Goal: Task Accomplishment & Management: Use online tool/utility

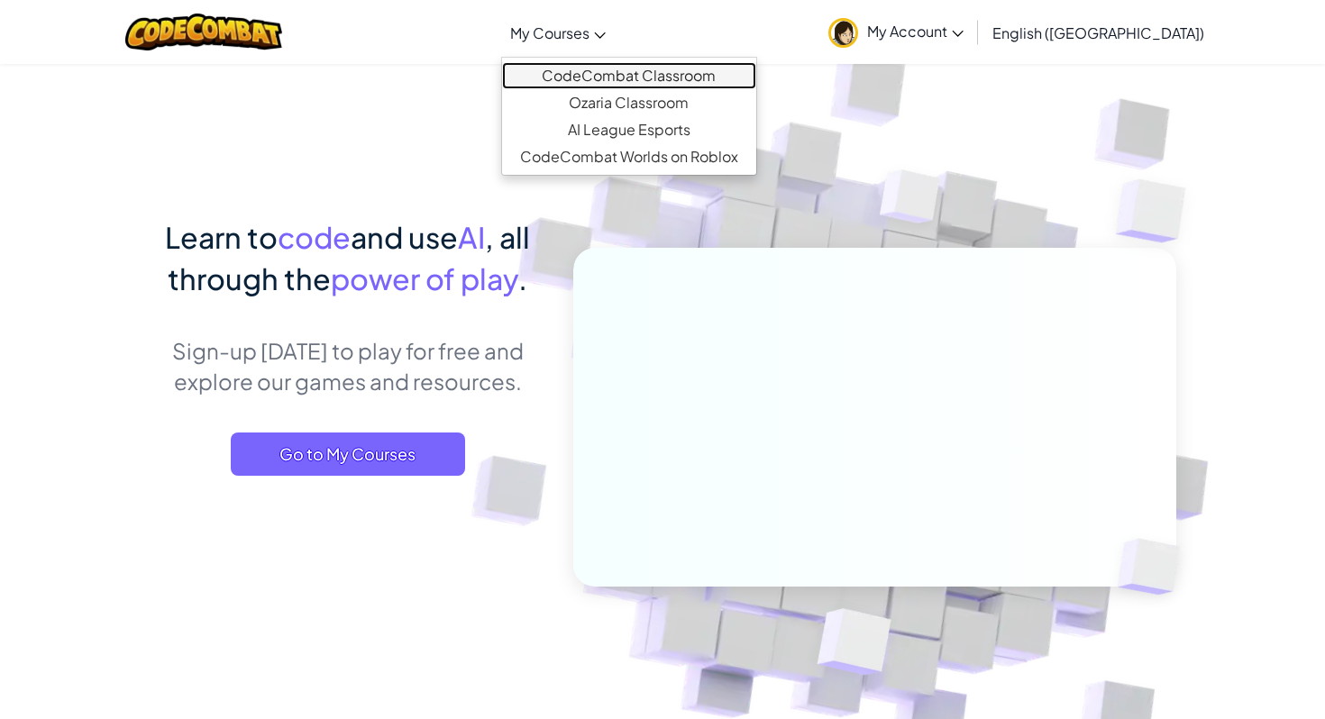
click at [653, 76] on link "CodeCombat Classroom" at bounding box center [629, 75] width 254 height 27
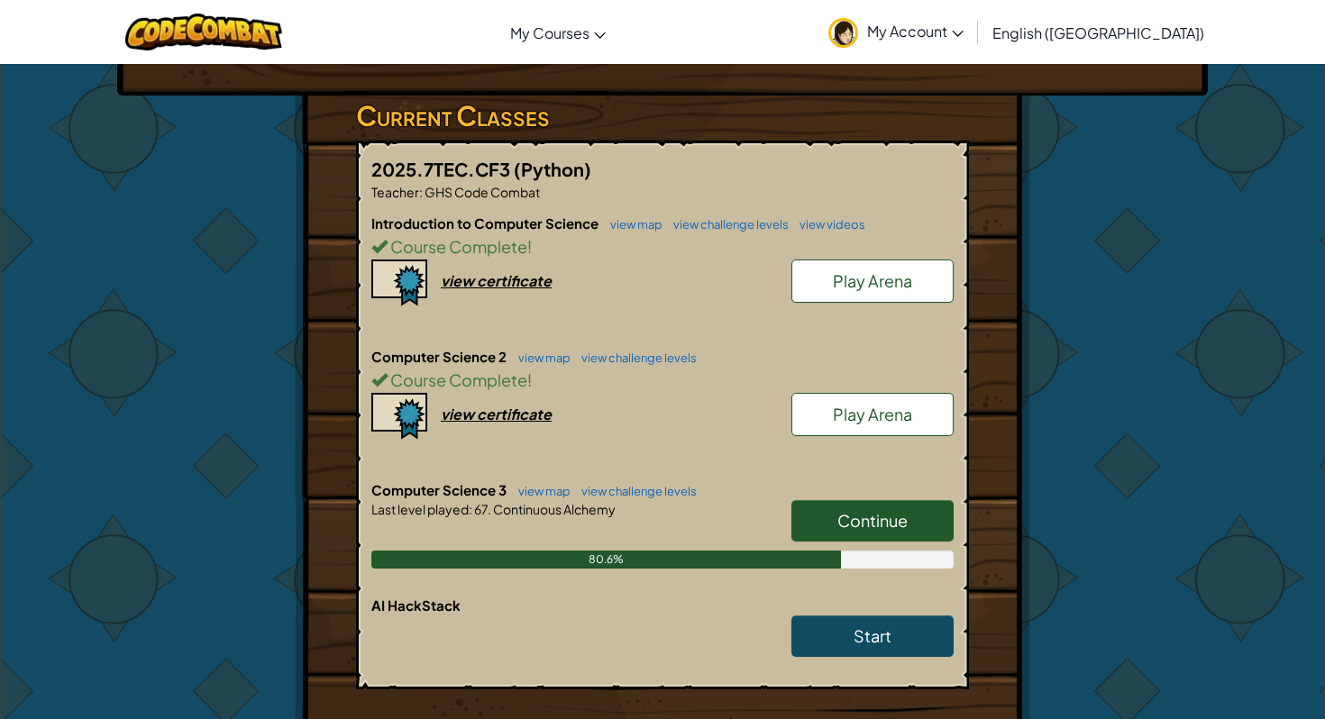
scroll to position [294, 0]
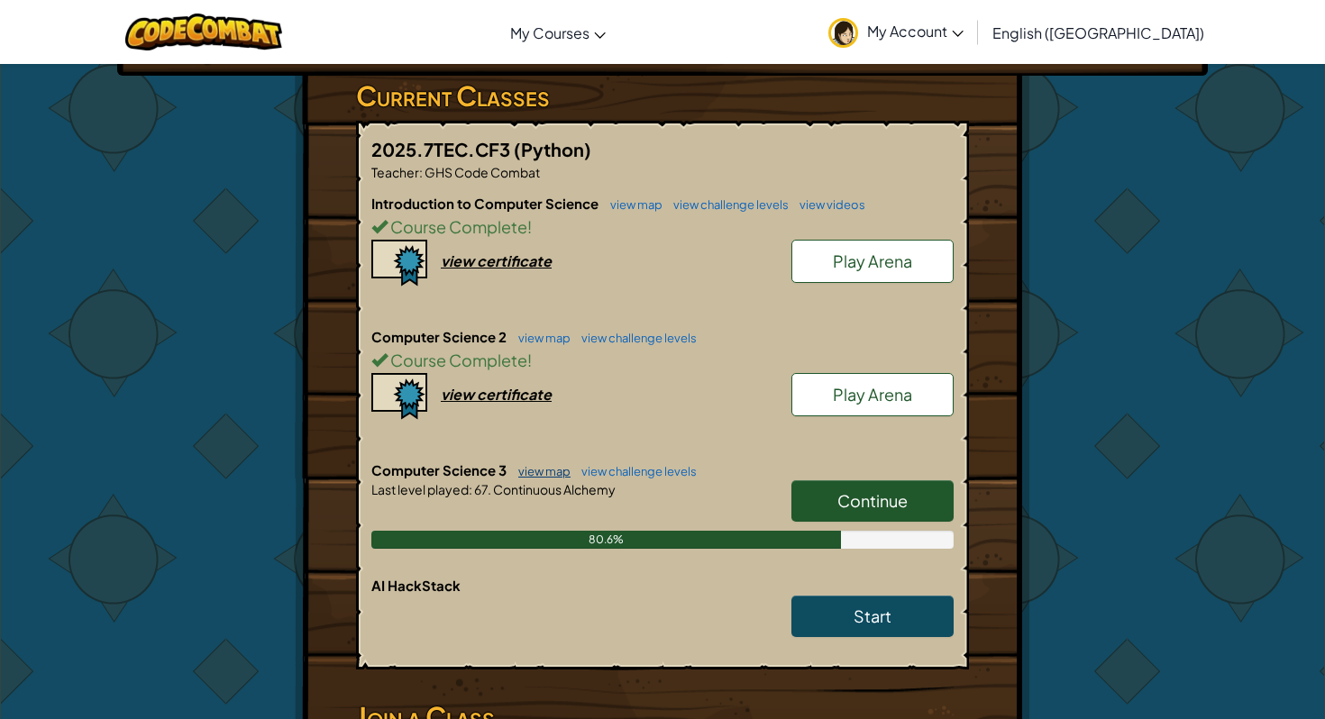
click at [557, 465] on link "view map" at bounding box center [539, 471] width 61 height 14
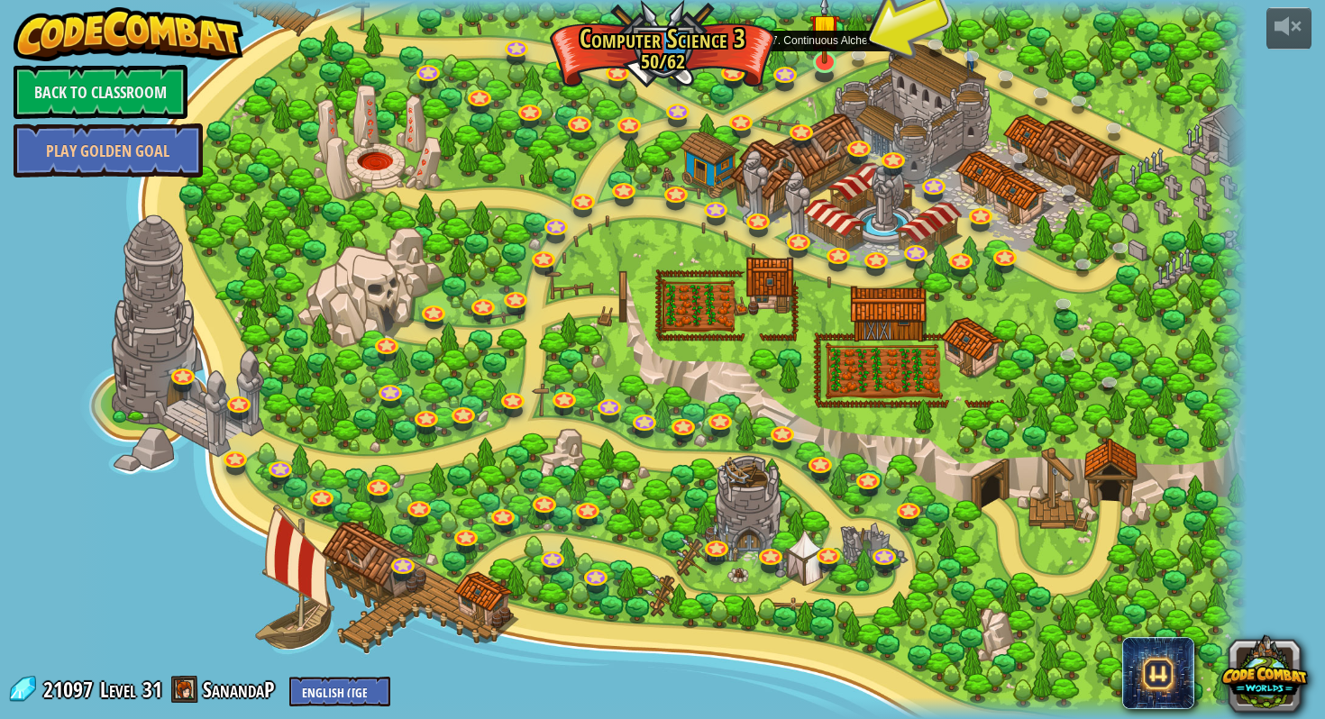
click at [834, 56] on img at bounding box center [824, 29] width 31 height 70
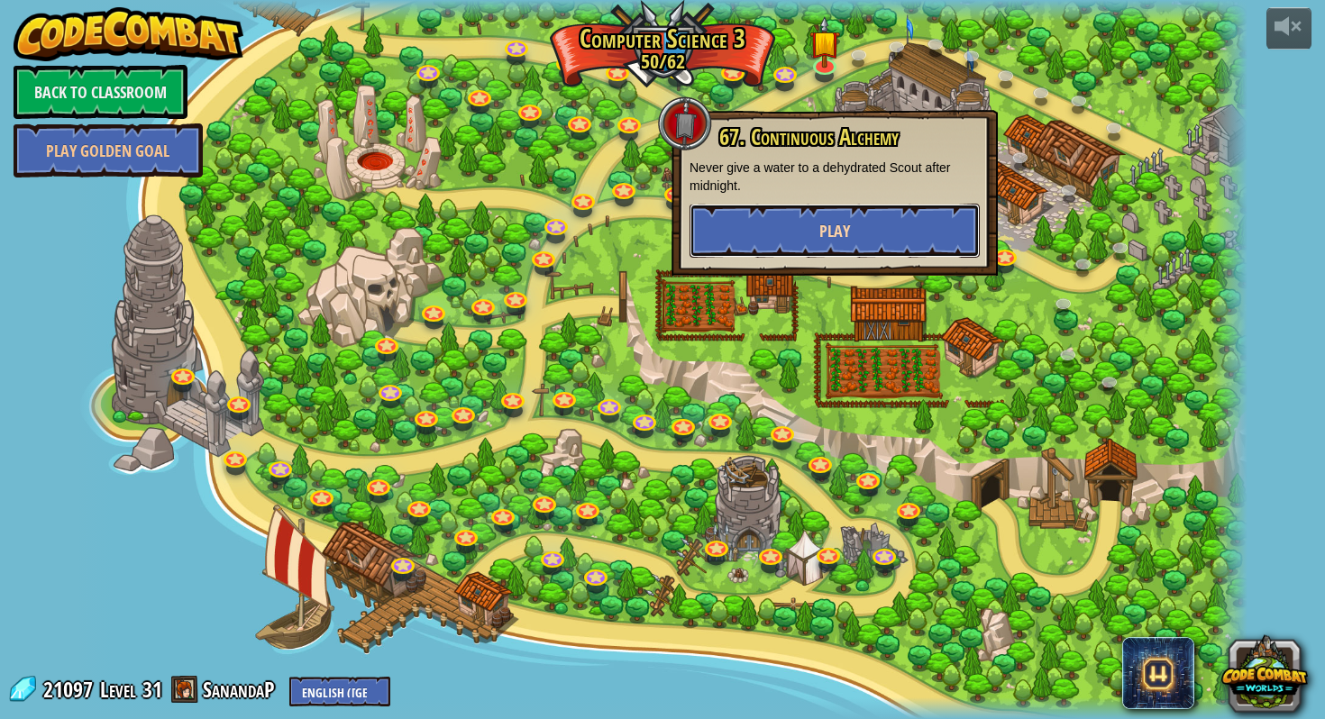
click at [858, 232] on button "Play" at bounding box center [834, 231] width 290 height 54
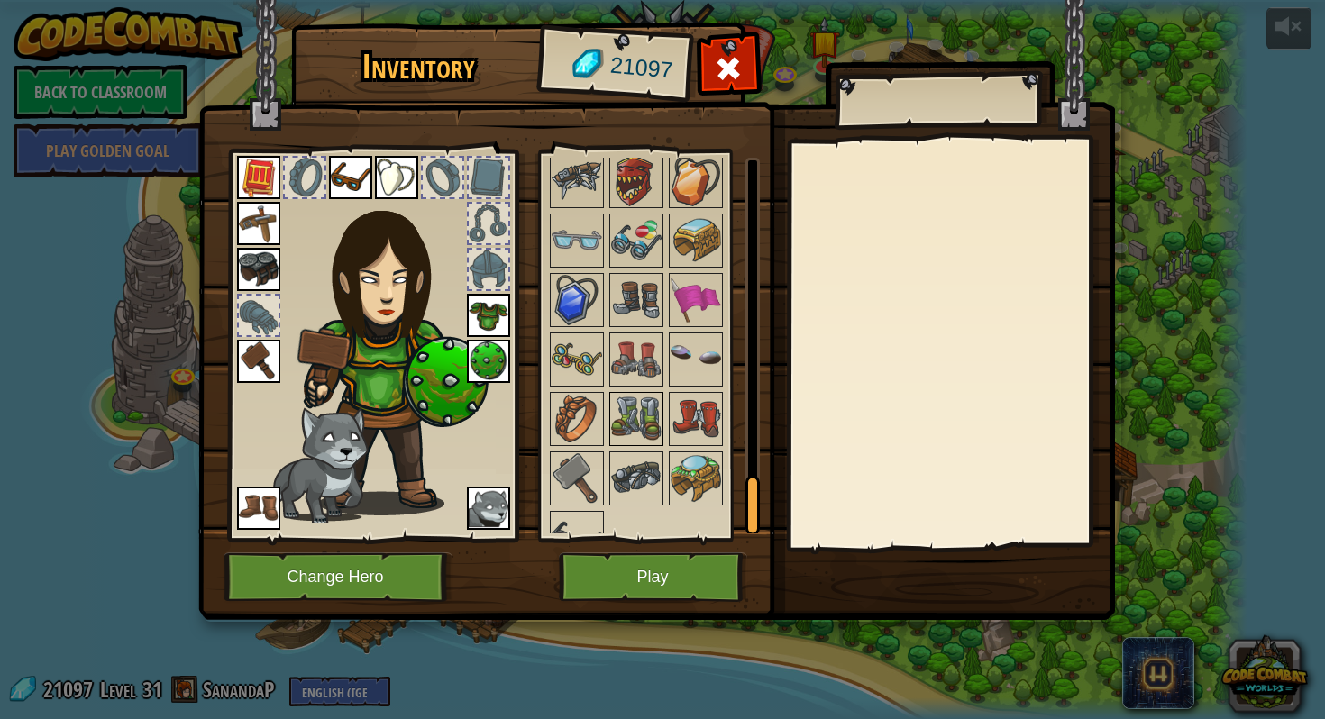
scroll to position [2162, 0]
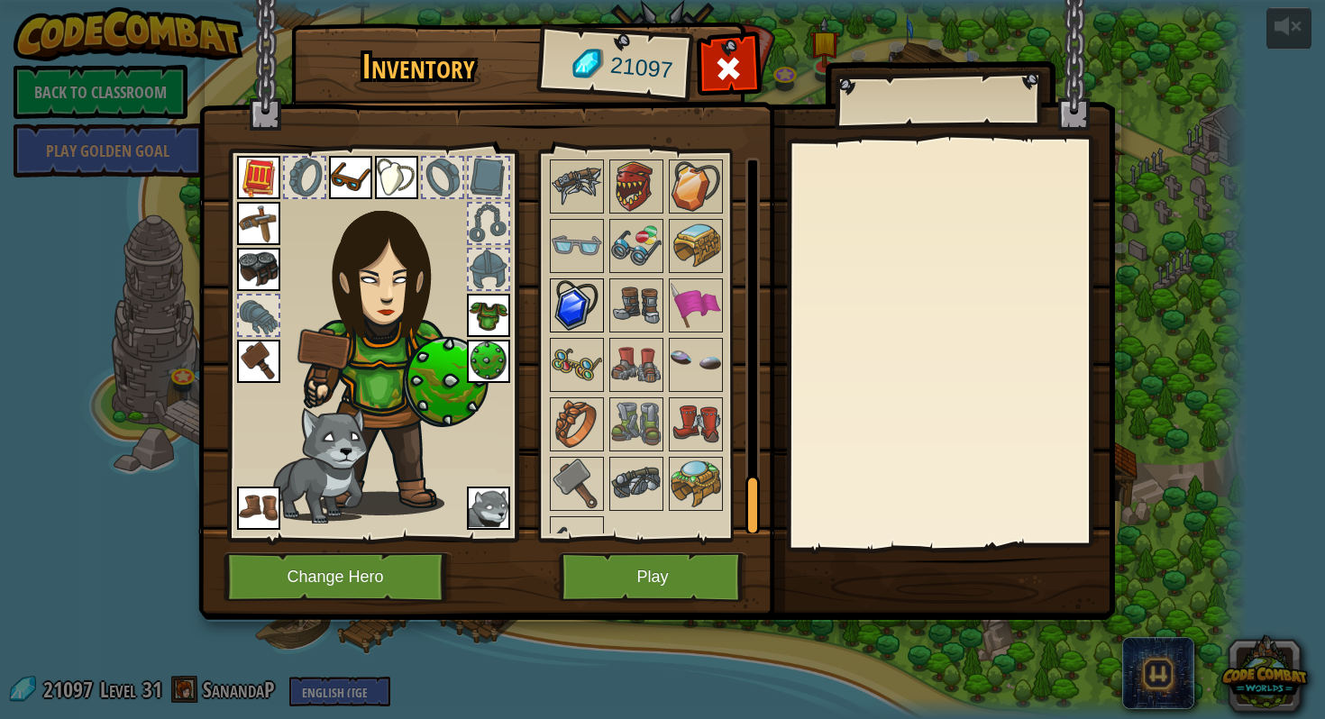
click at [564, 293] on img at bounding box center [576, 305] width 50 height 50
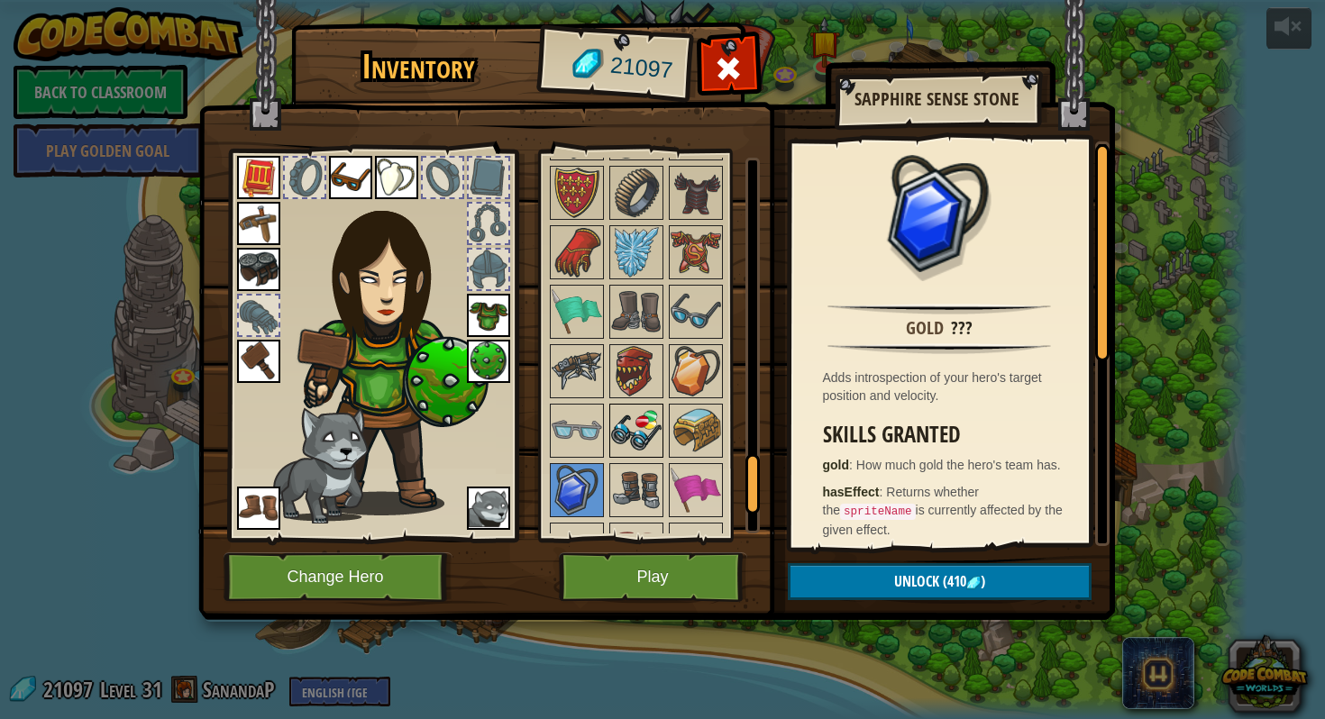
scroll to position [1830, 0]
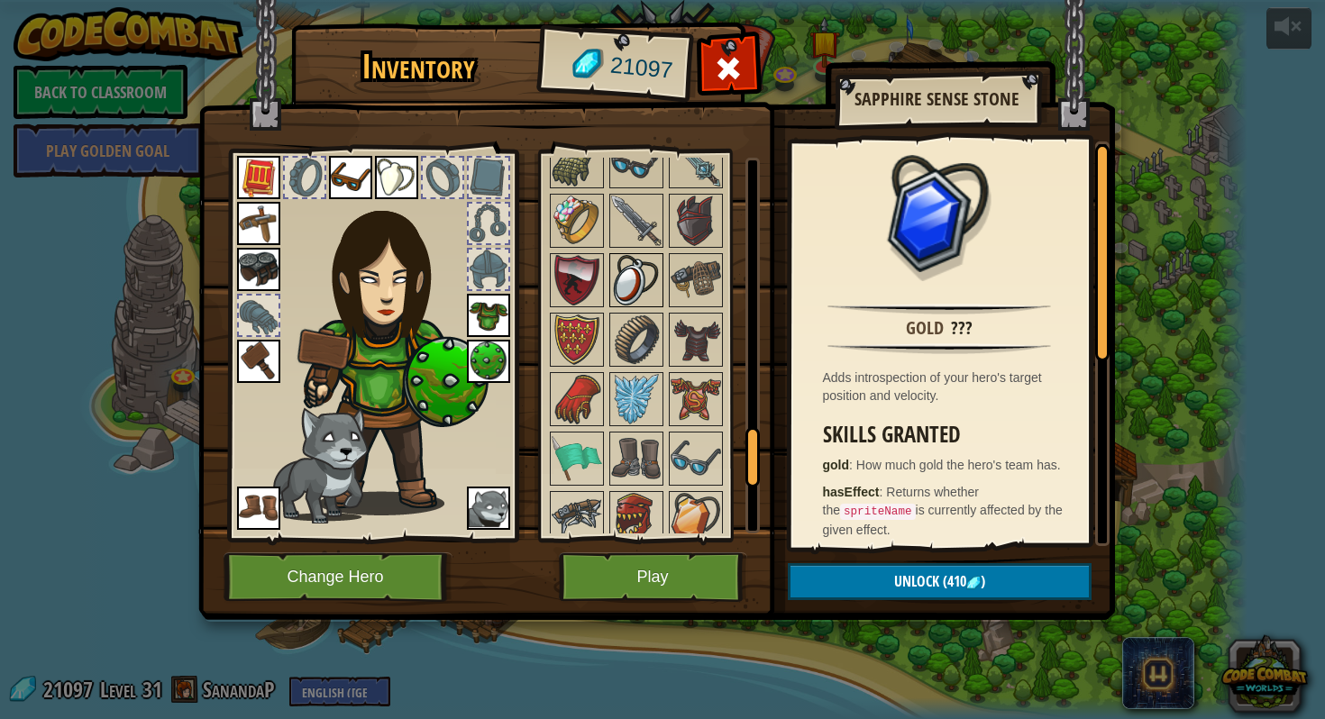
click at [635, 266] on img at bounding box center [636, 280] width 50 height 50
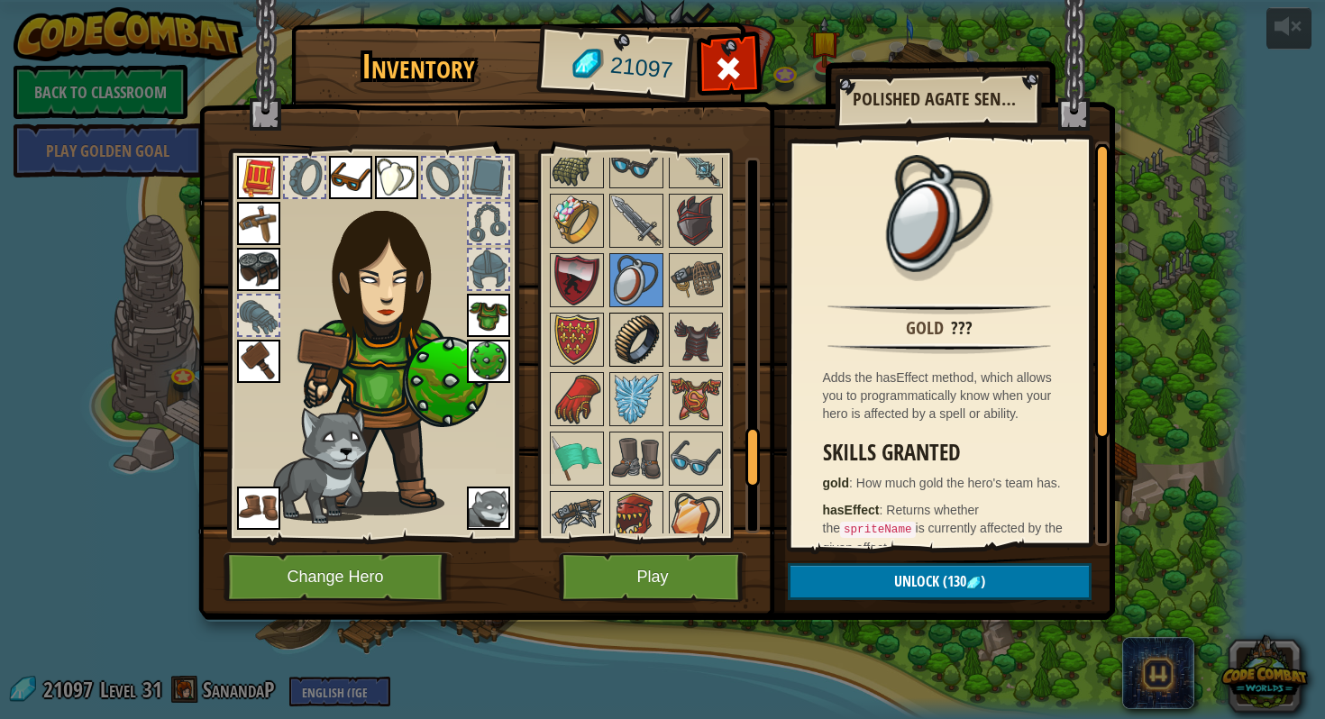
click at [647, 318] on img at bounding box center [636, 339] width 50 height 50
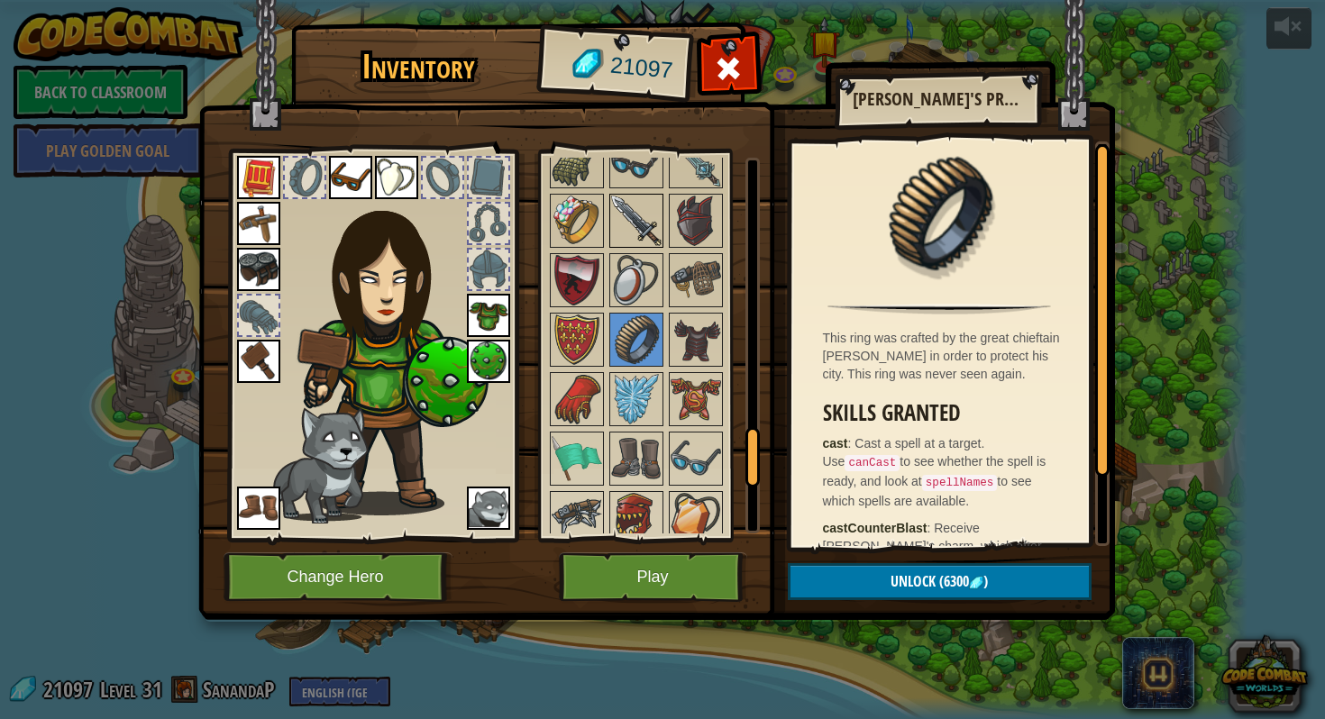
click at [624, 244] on img at bounding box center [636, 221] width 50 height 50
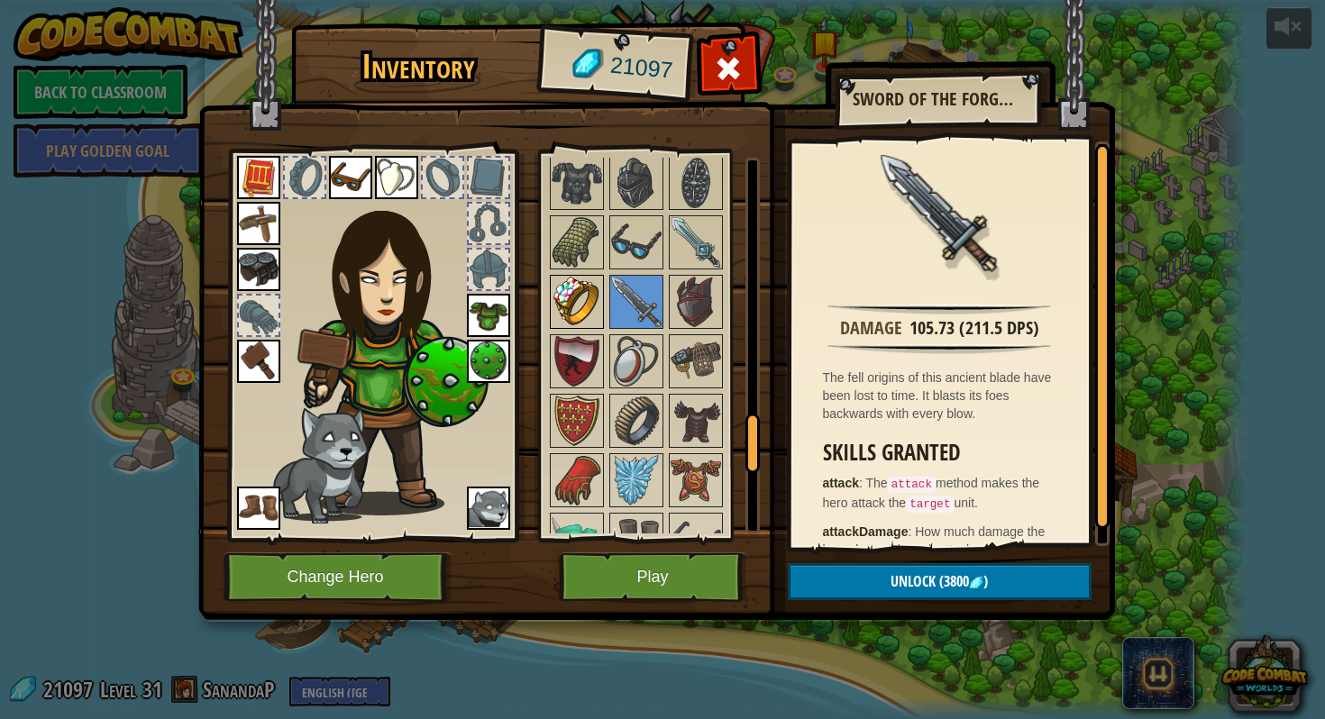
scroll to position [1725, 0]
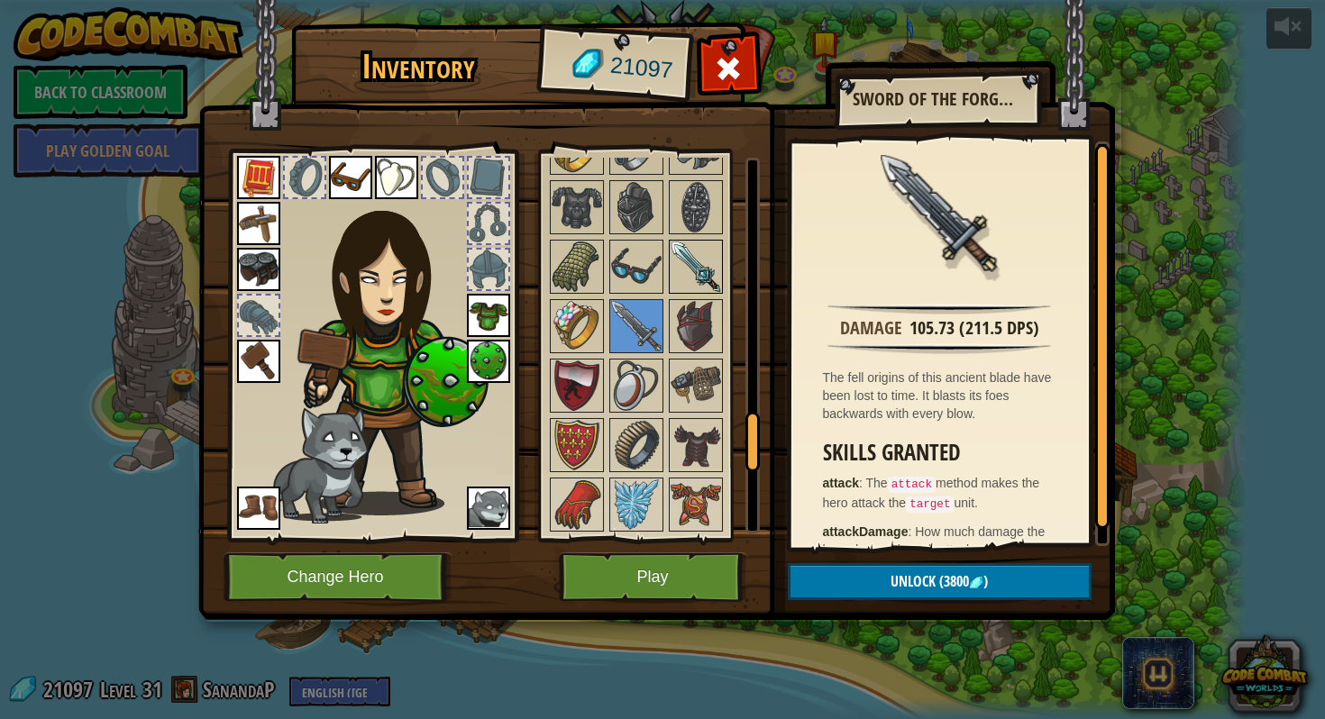
click at [695, 268] on img at bounding box center [695, 266] width 50 height 50
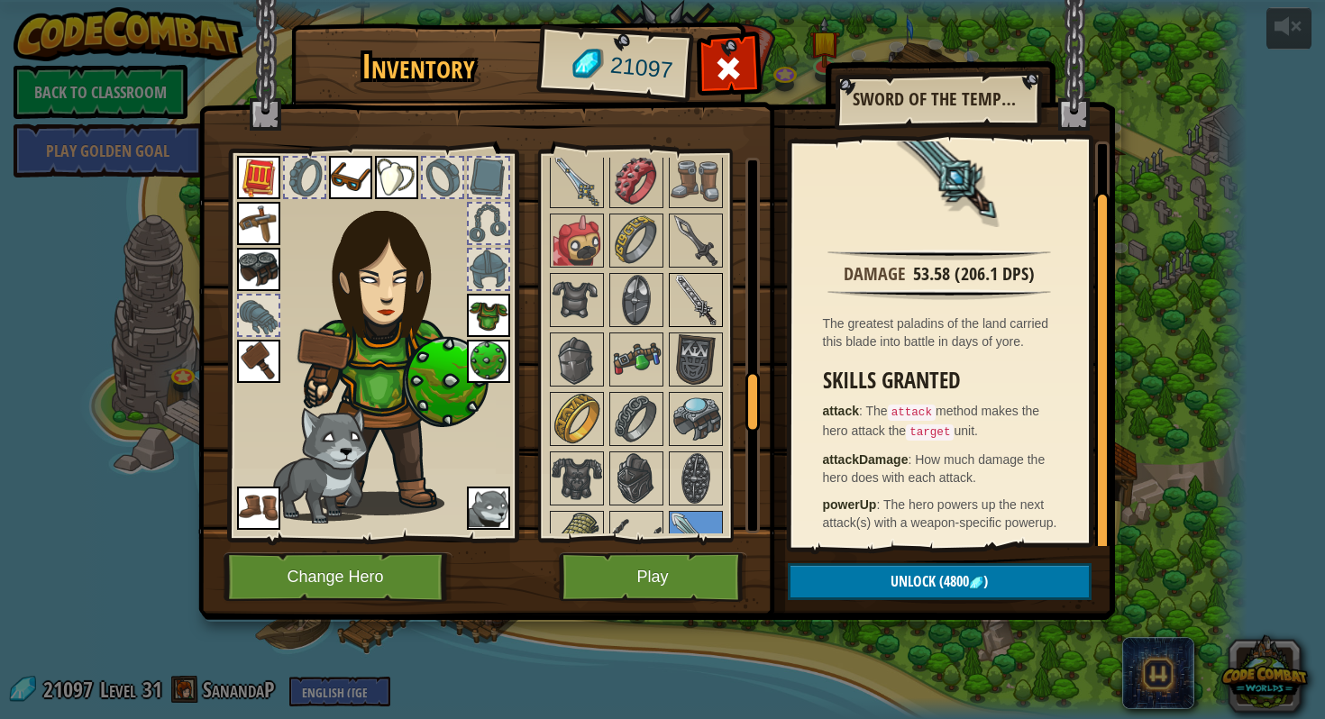
scroll to position [1451, 0]
click at [695, 285] on img at bounding box center [695, 303] width 50 height 50
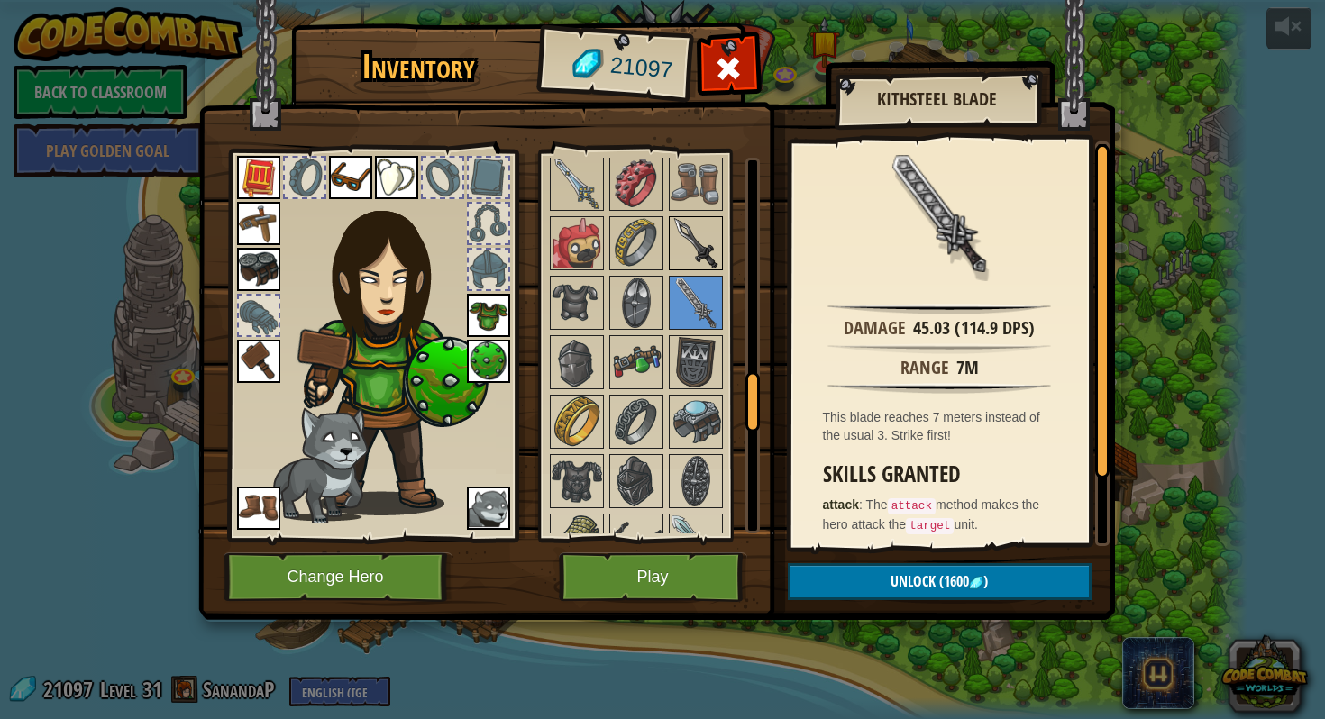
click at [695, 236] on img at bounding box center [695, 243] width 50 height 50
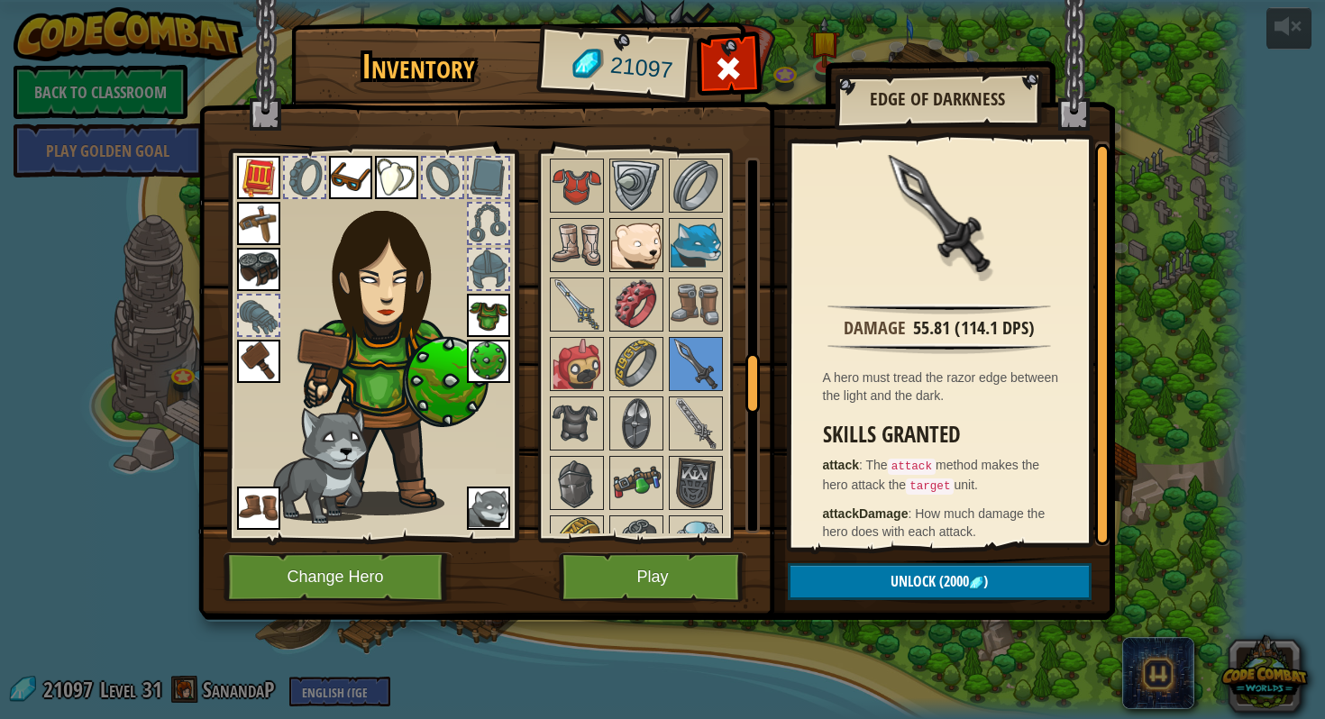
scroll to position [1324, 0]
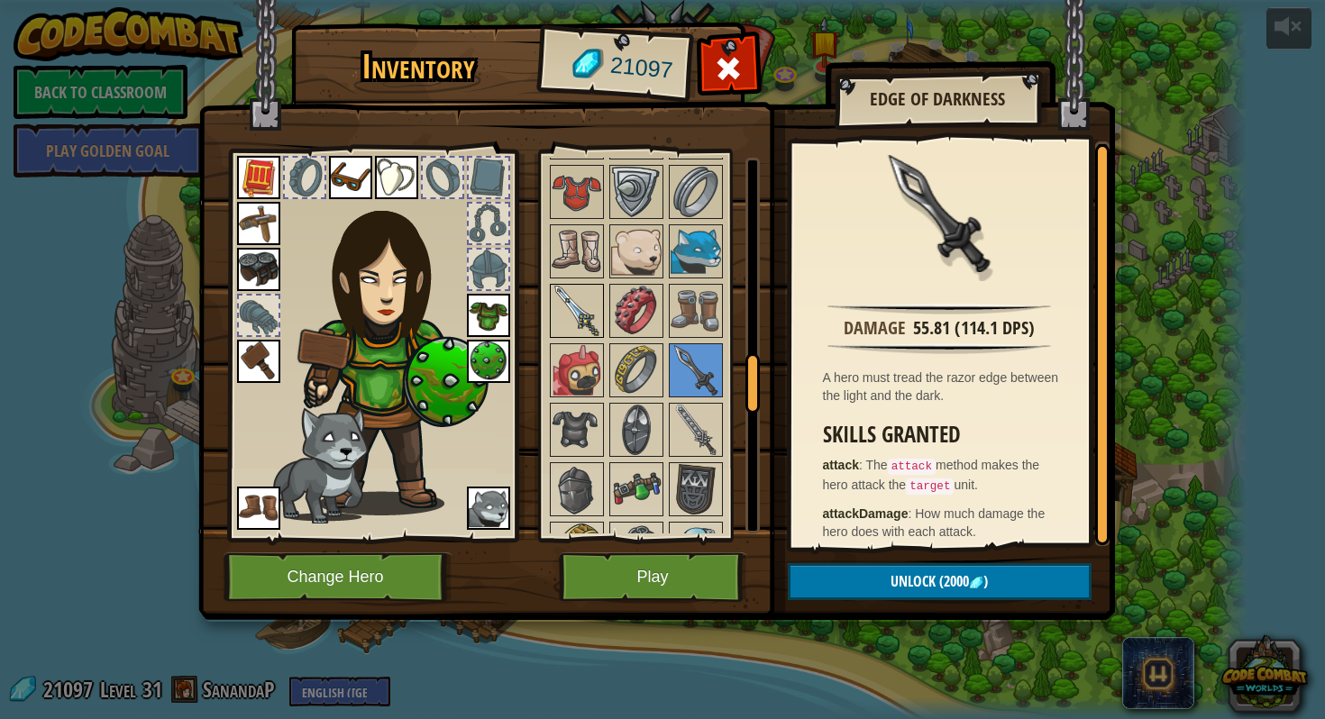
click at [574, 294] on img at bounding box center [576, 311] width 50 height 50
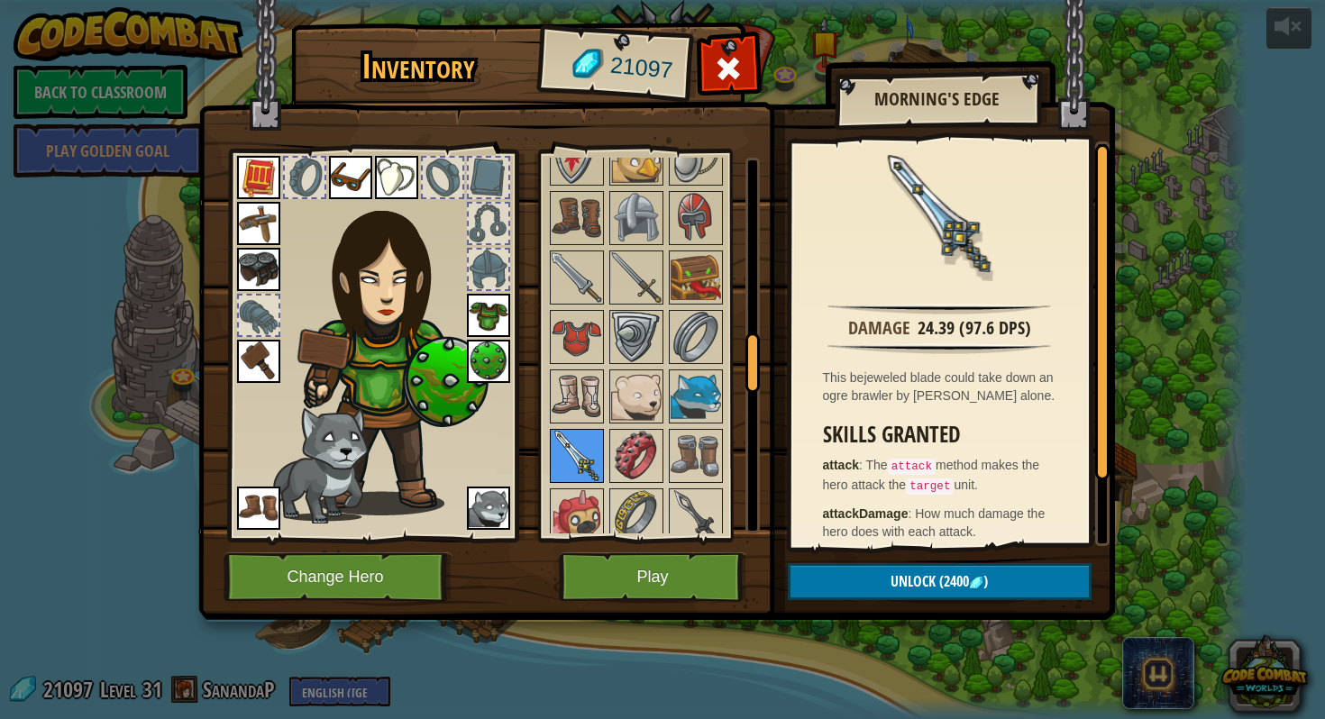
scroll to position [1167, 0]
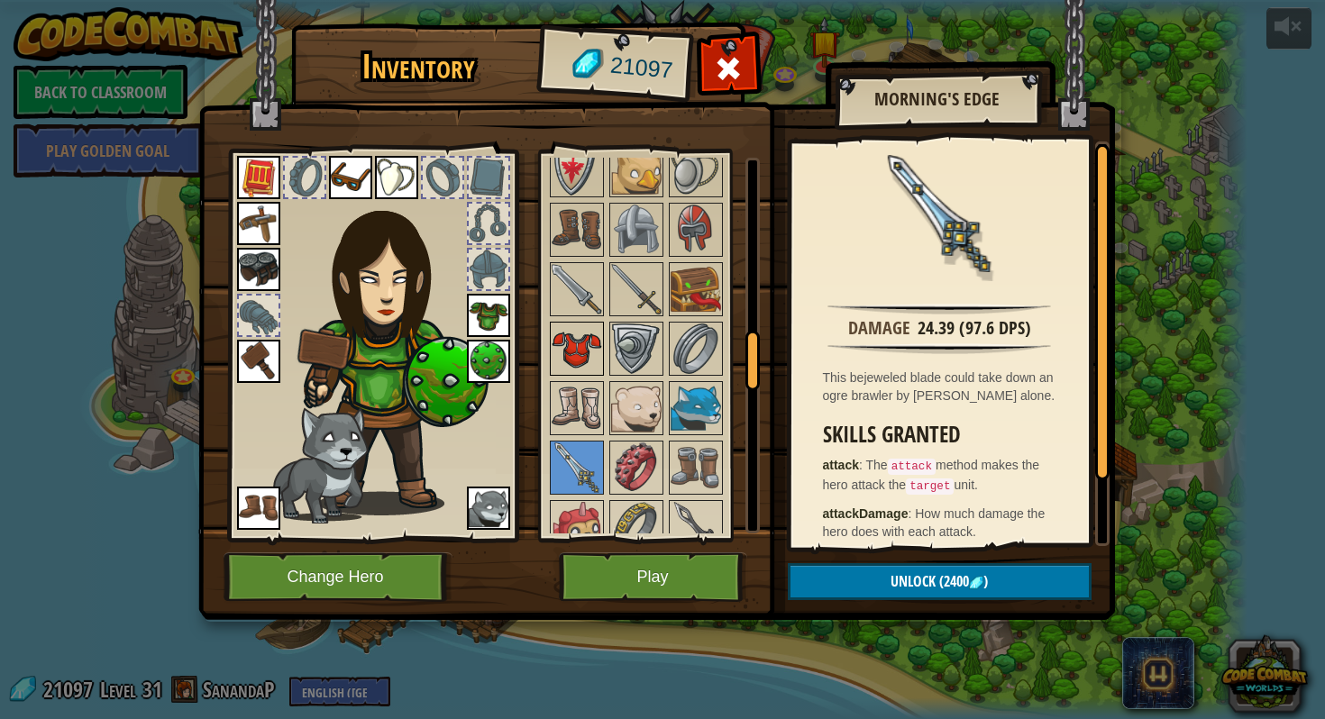
click at [584, 333] on img at bounding box center [576, 348] width 50 height 50
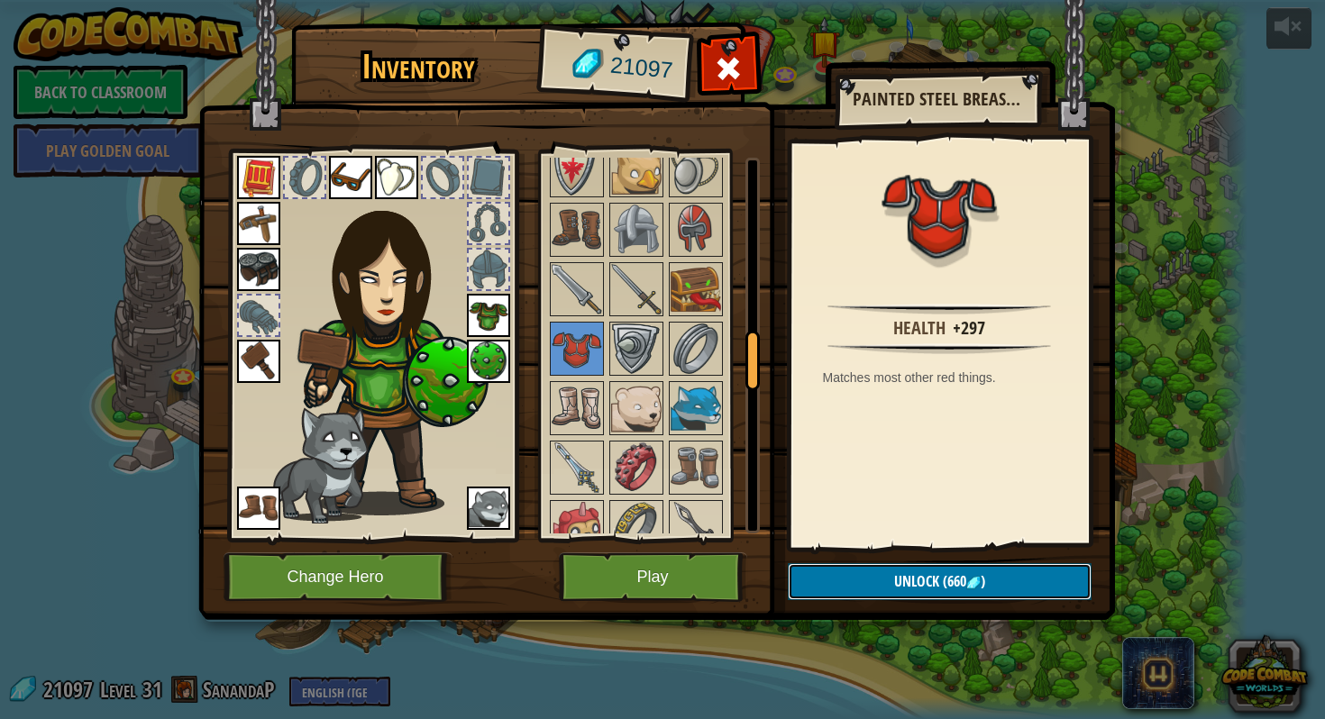
click at [888, 590] on button "Unlock (660 )" at bounding box center [940, 581] width 304 height 37
click at [583, 353] on img at bounding box center [576, 348] width 50 height 50
click at [890, 589] on button "Unlock (660 )" at bounding box center [940, 581] width 304 height 37
click at [890, 589] on button "Confirm" at bounding box center [940, 581] width 304 height 37
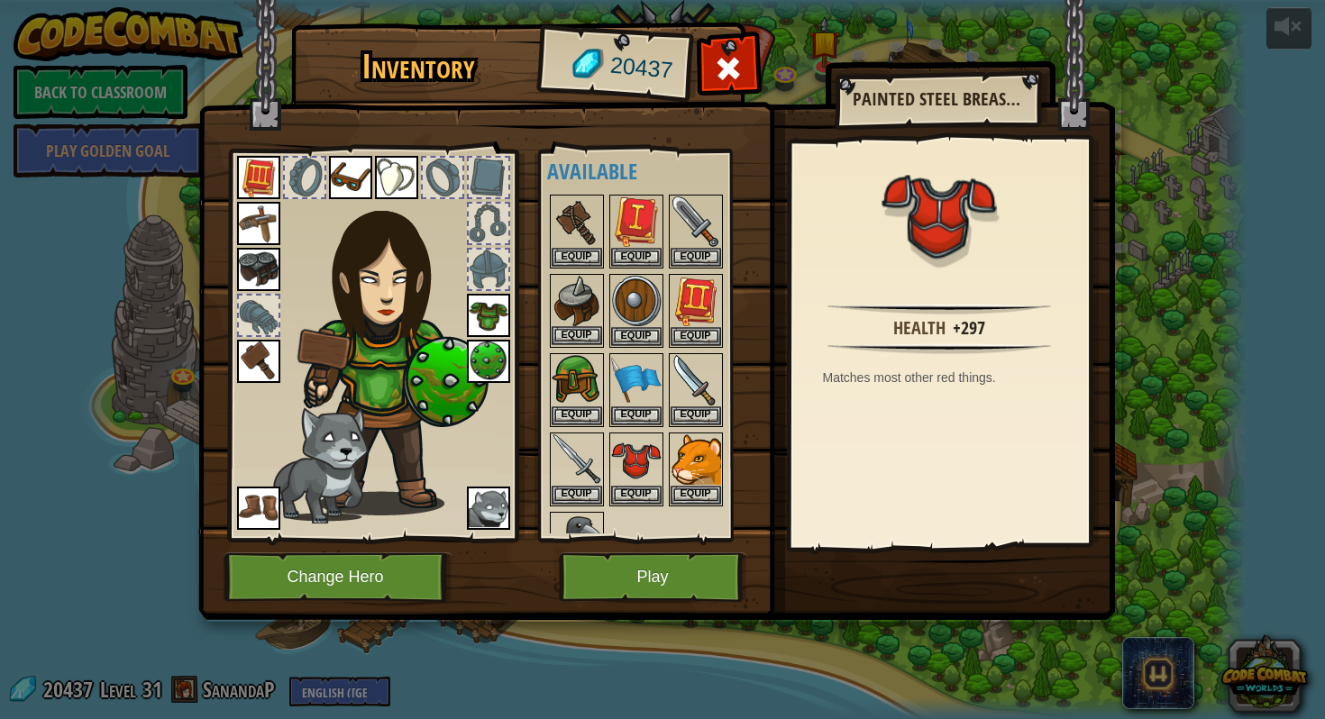
scroll to position [17, 0]
click at [639, 510] on div at bounding box center [653, 389] width 213 height 396
click at [636, 502] on button "Equip" at bounding box center [636, 493] width 50 height 19
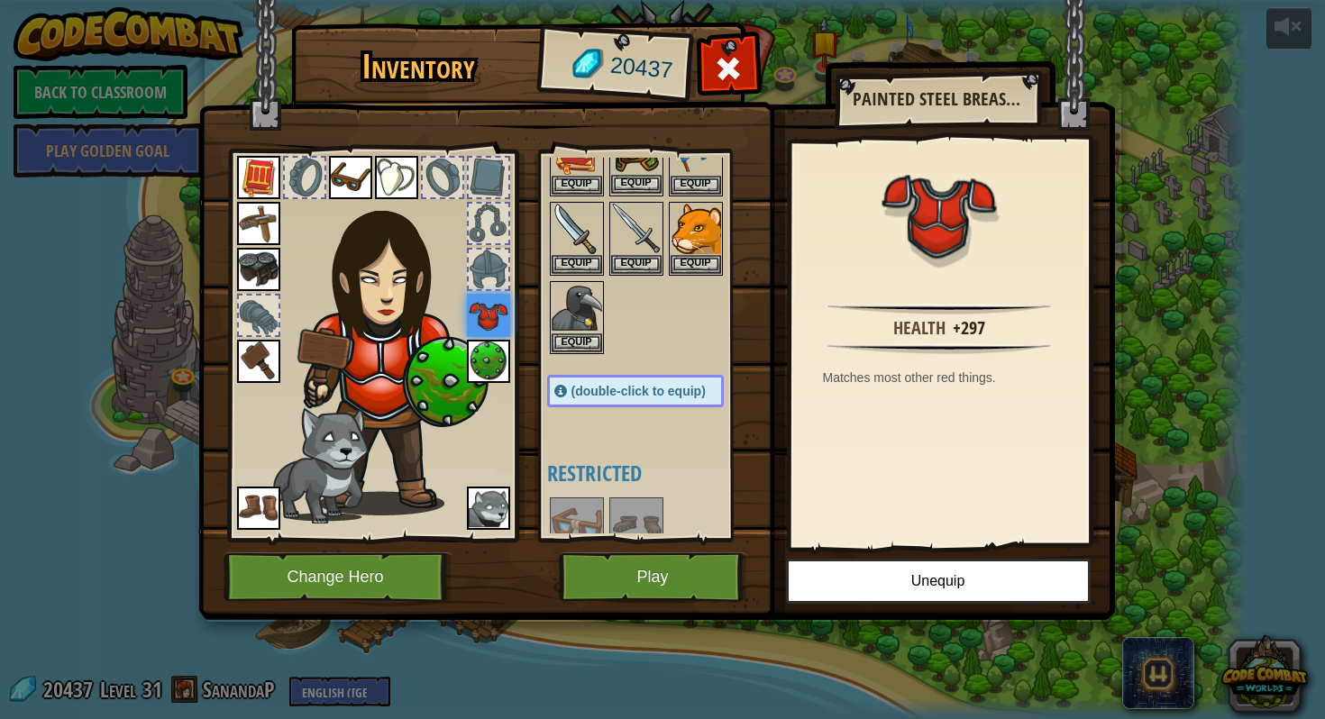
scroll to position [0, 0]
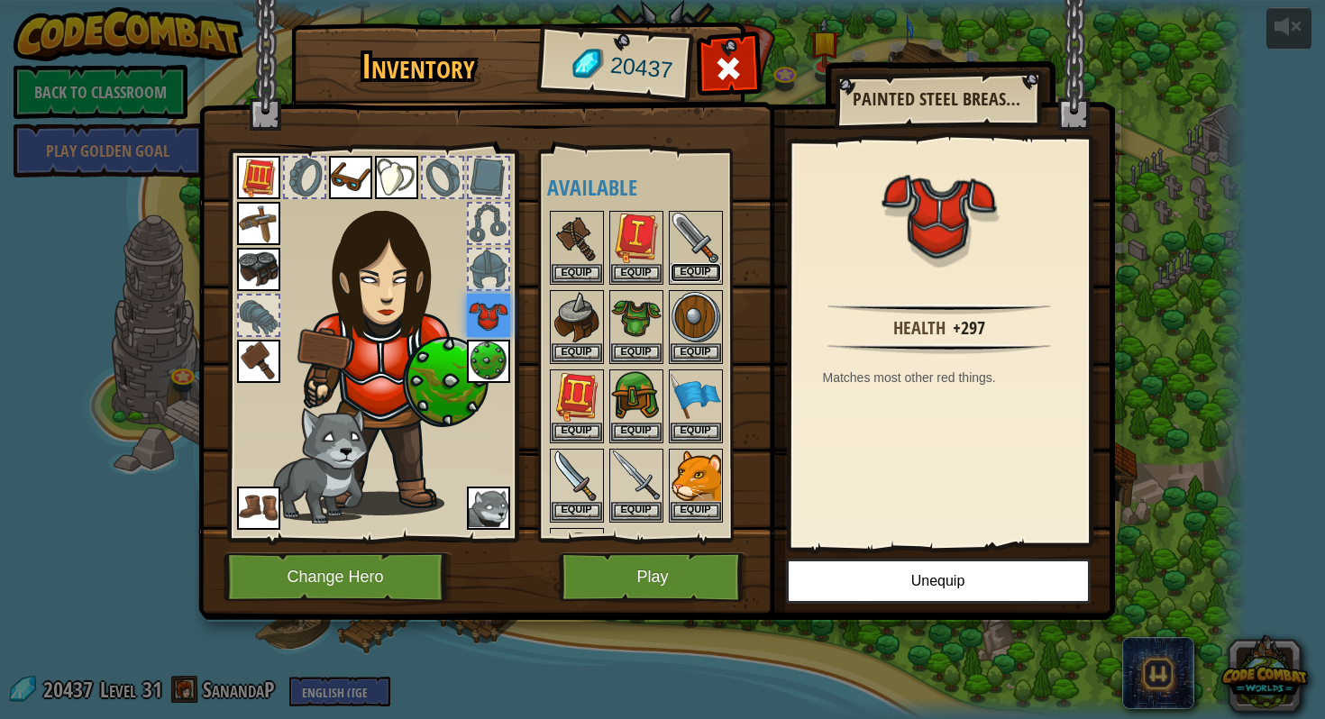
click at [693, 268] on button "Equip" at bounding box center [695, 272] width 50 height 19
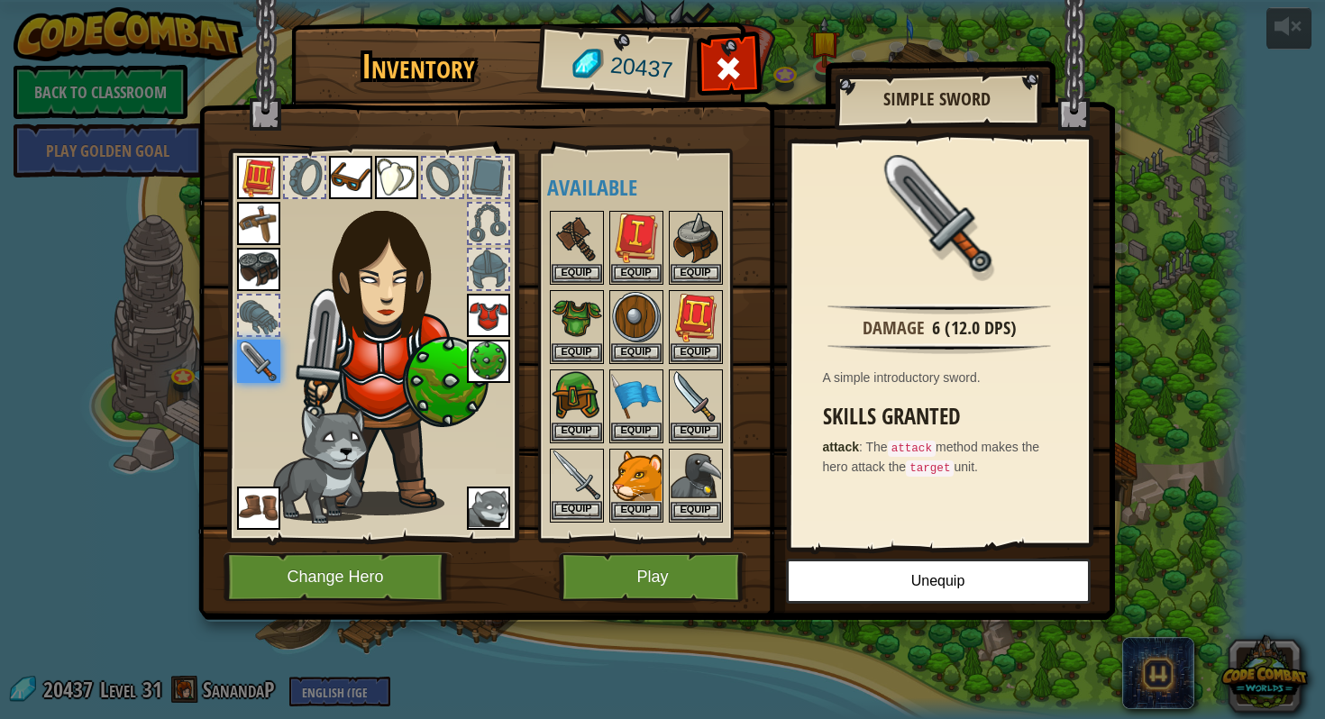
click at [578, 497] on img at bounding box center [576, 476] width 50 height 50
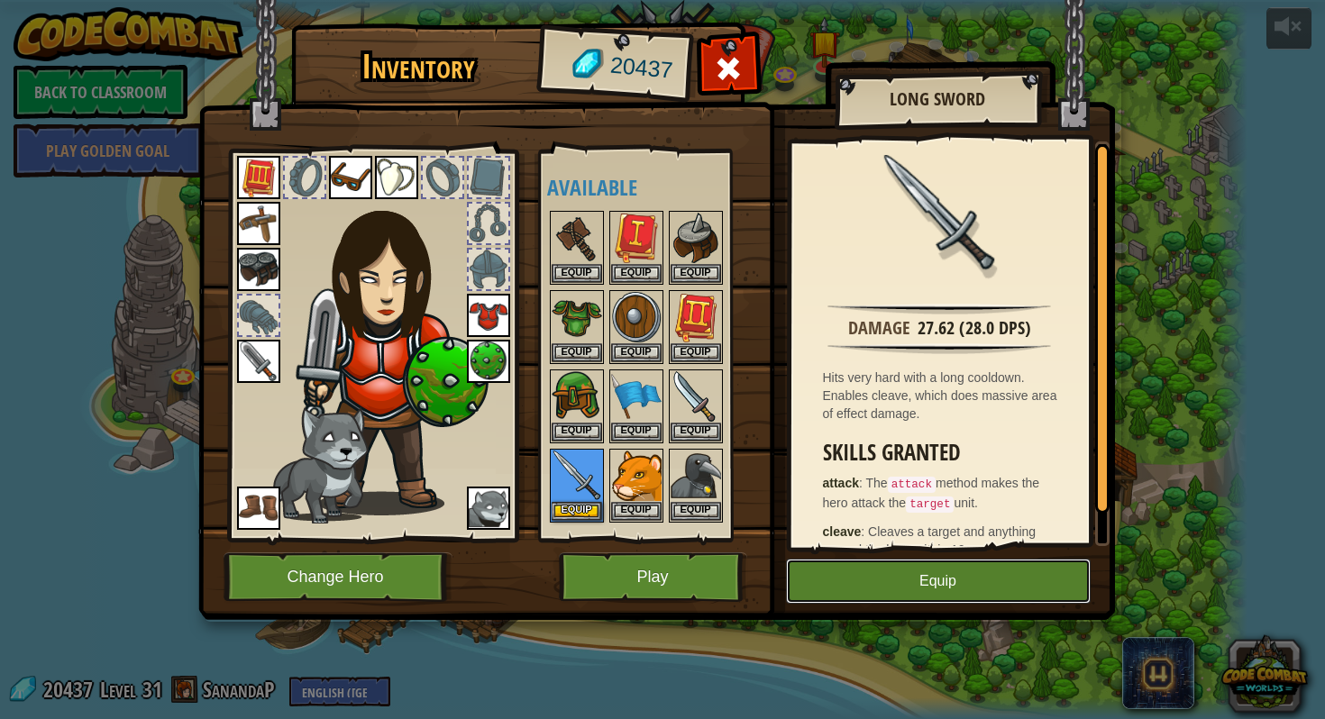
click at [845, 590] on button "Equip" at bounding box center [938, 581] width 305 height 45
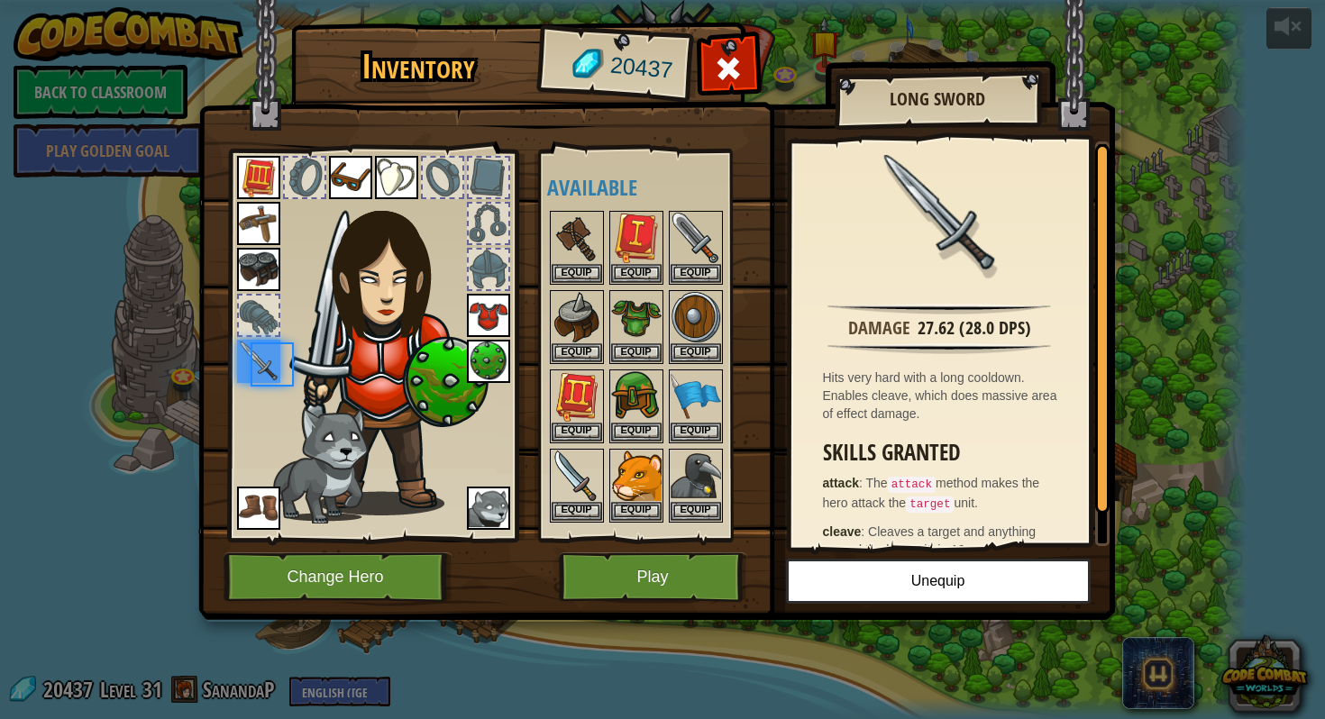
scroll to position [45, 0]
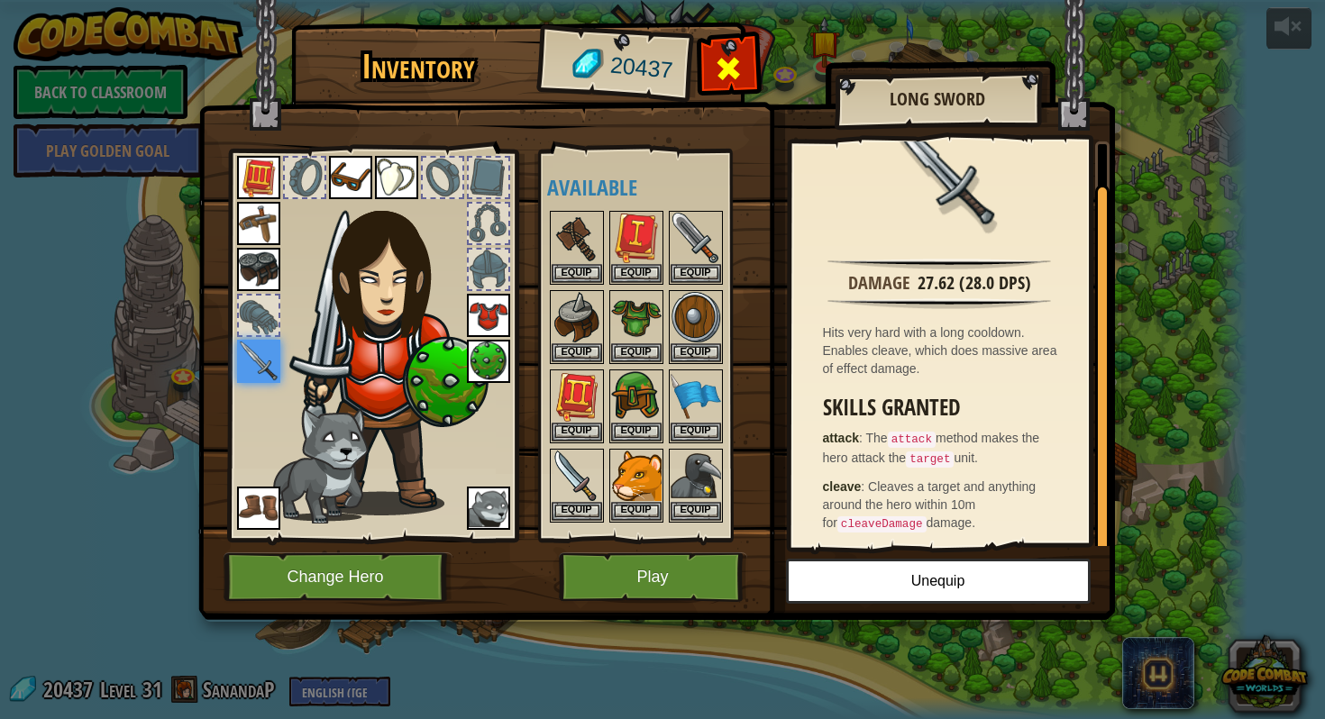
click at [733, 69] on span at bounding box center [728, 68] width 29 height 29
